Goal: Complete application form: Complete application form

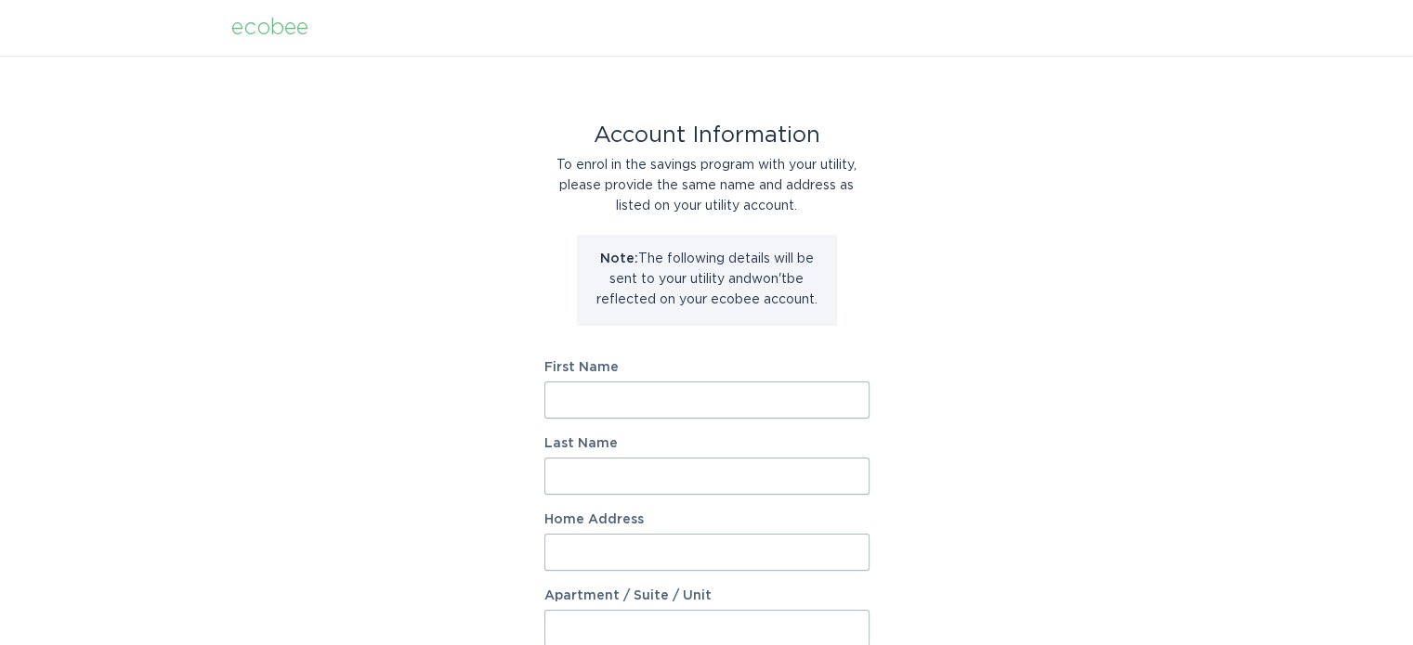
click at [617, 405] on input "First Name" at bounding box center [706, 400] width 325 height 37
type input "[PERSON_NAME]"
type input "[STREET_ADDRESS]"
select select "US"
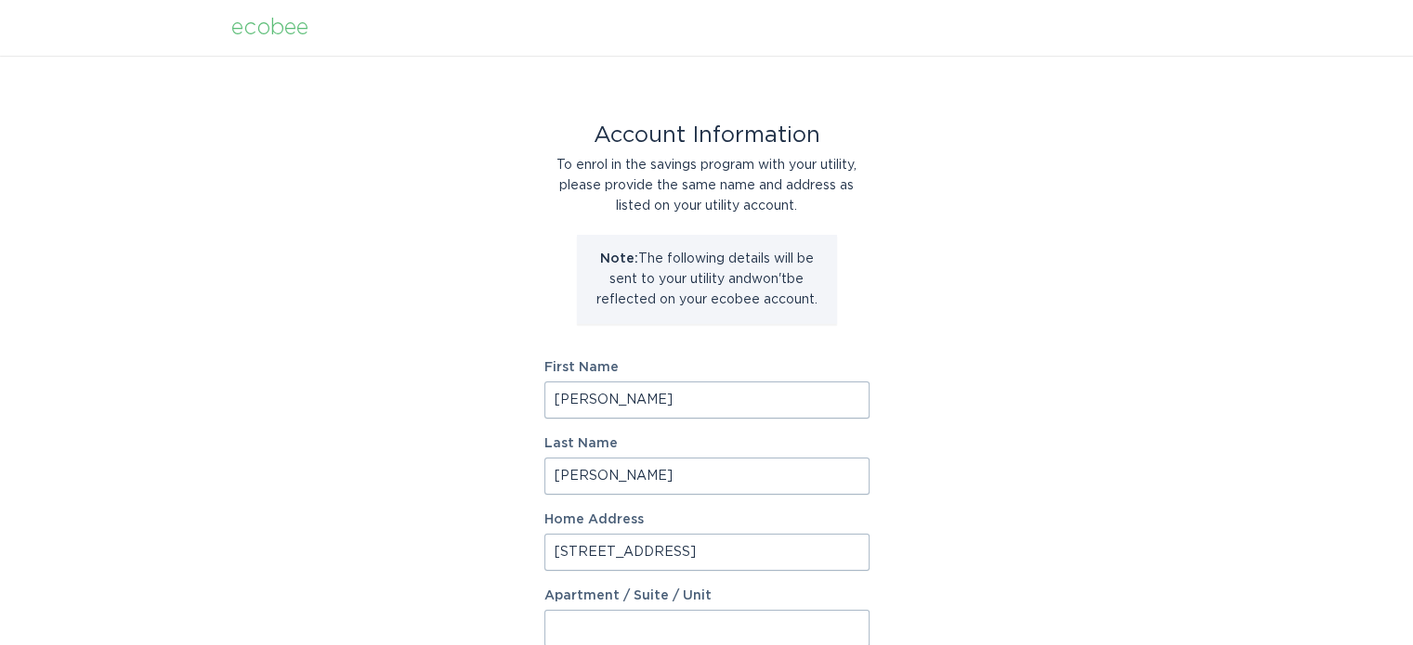
type input "Mankato"
type input "56001"
select select "MN"
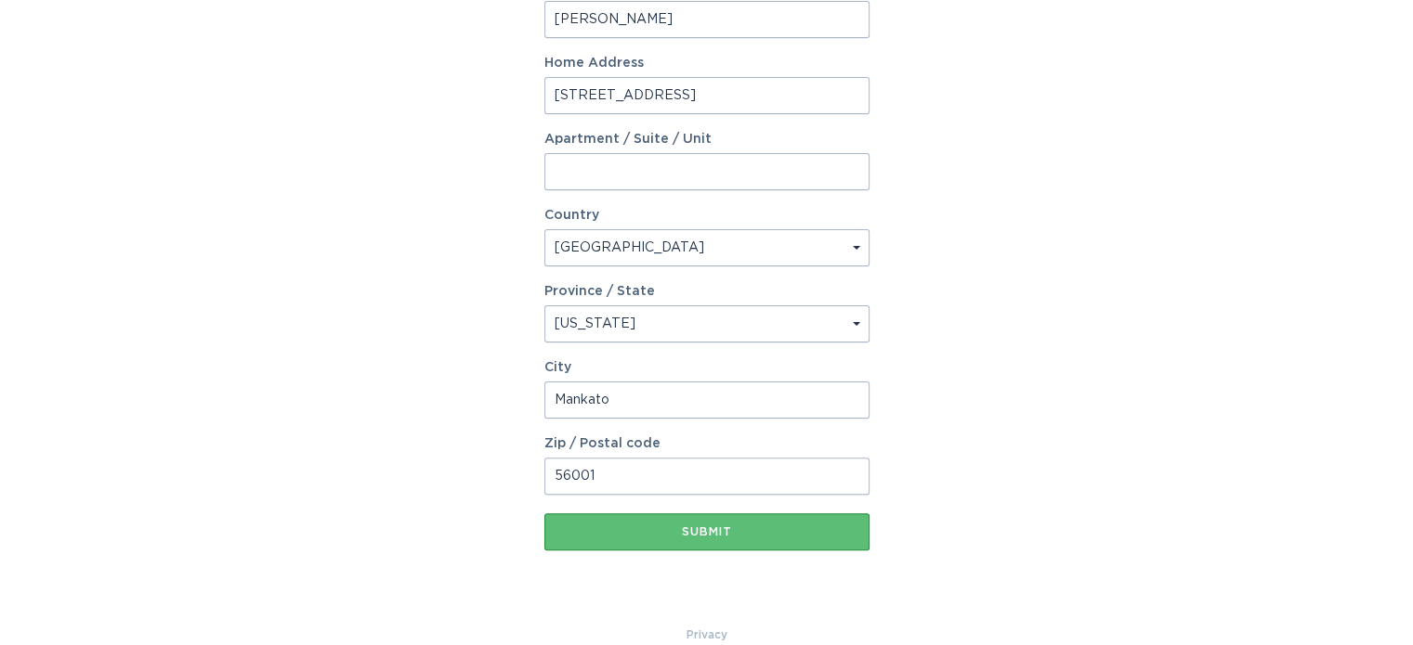
scroll to position [458, 0]
click at [716, 530] on div "Submit" at bounding box center [707, 531] width 306 height 11
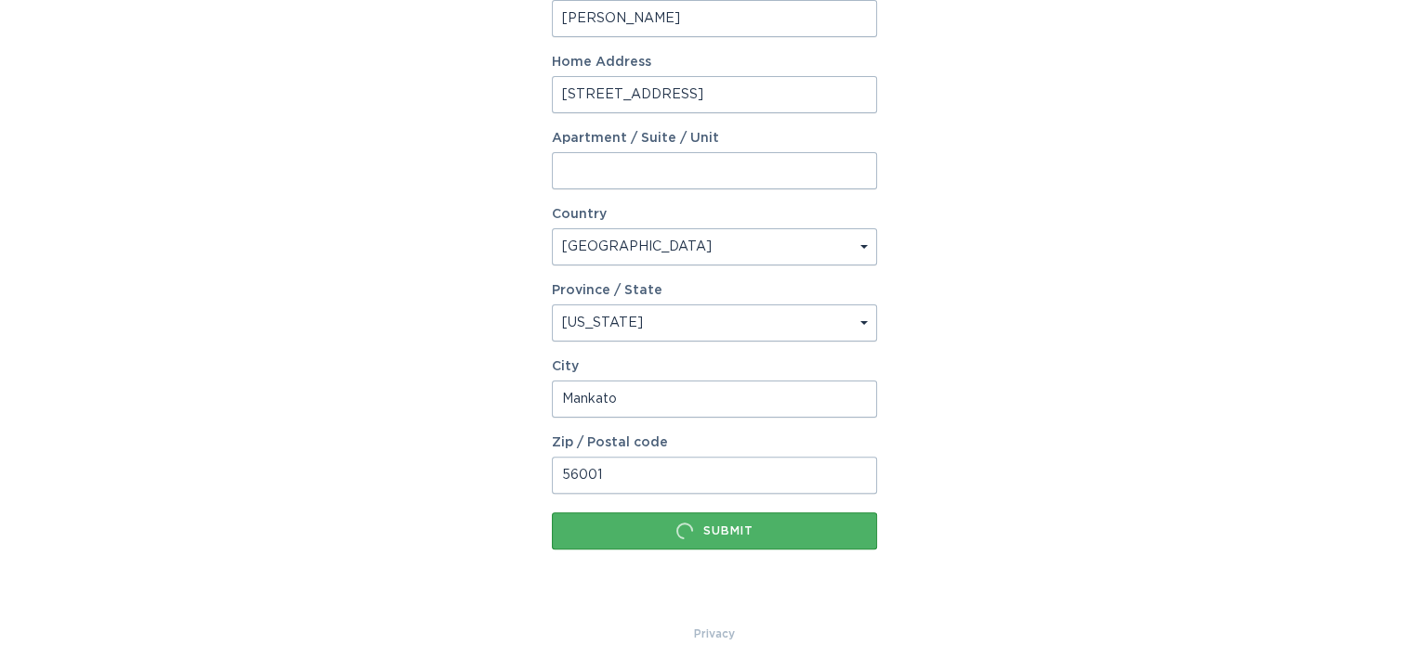
scroll to position [0, 0]
